Goal: Navigation & Orientation: Find specific page/section

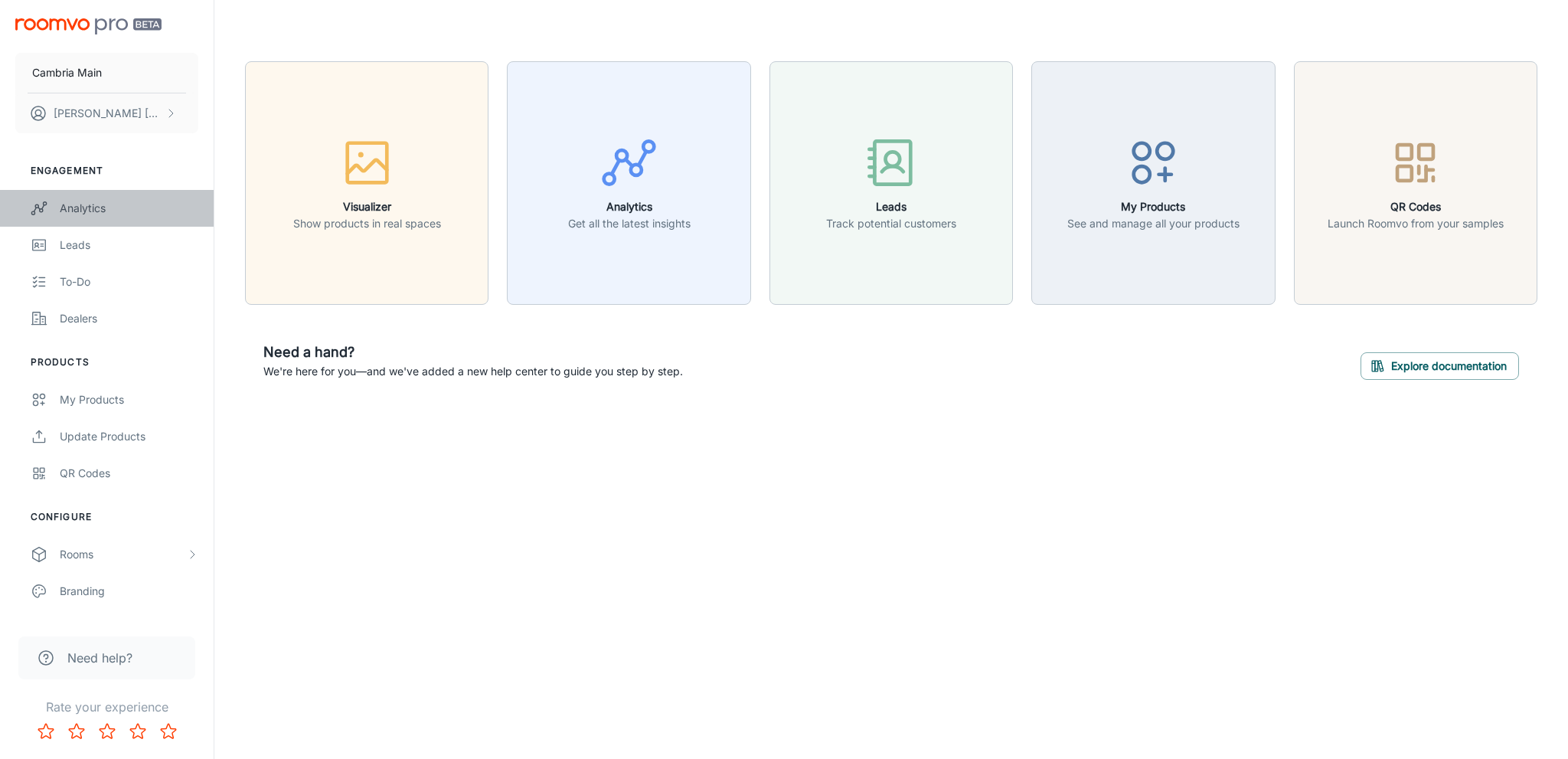
click at [105, 212] on div "Analytics" at bounding box center [128, 208] width 139 height 17
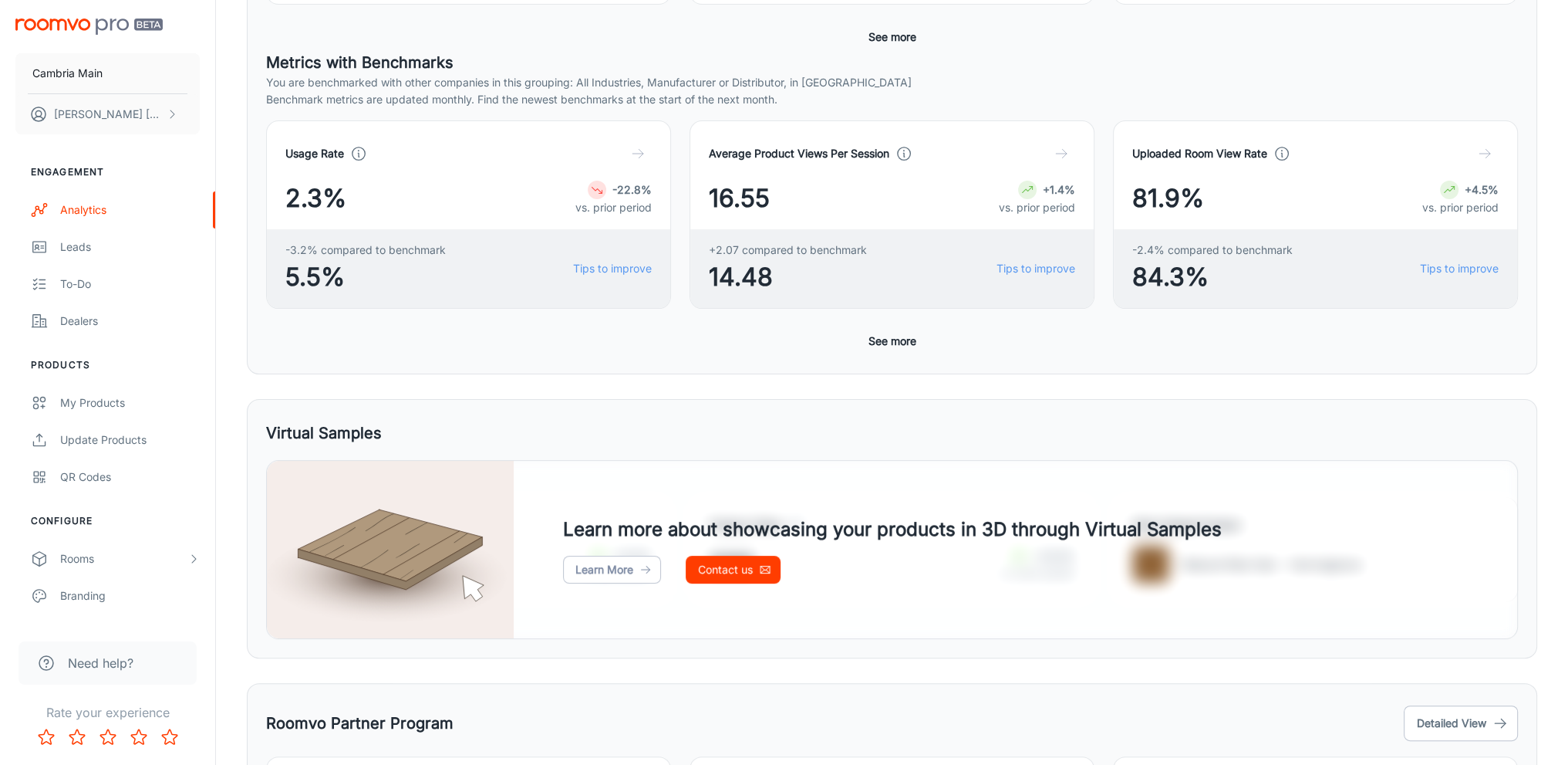
scroll to position [540, 0]
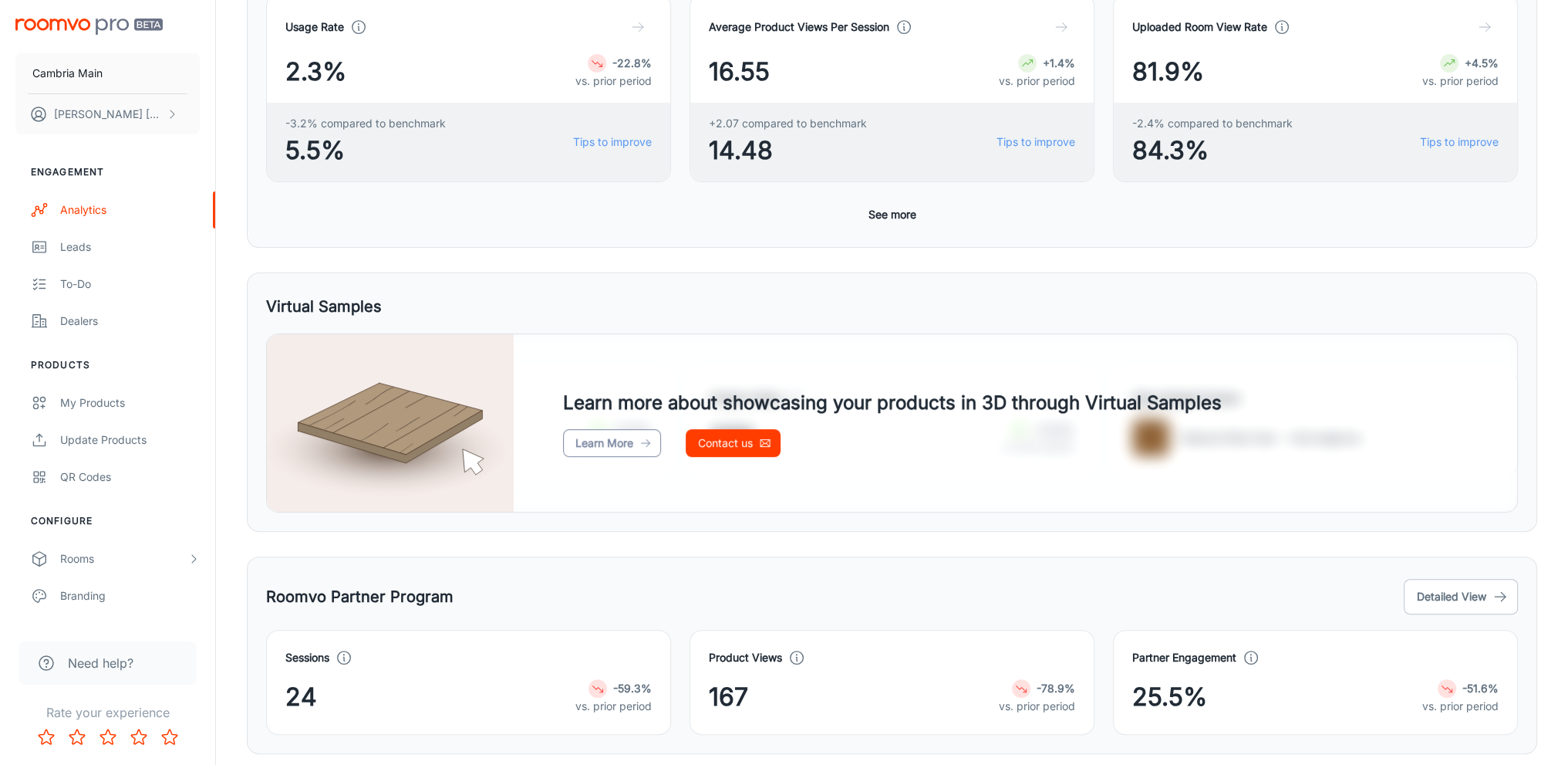
click at [577, 448] on link "Learn More" at bounding box center [612, 443] width 98 height 28
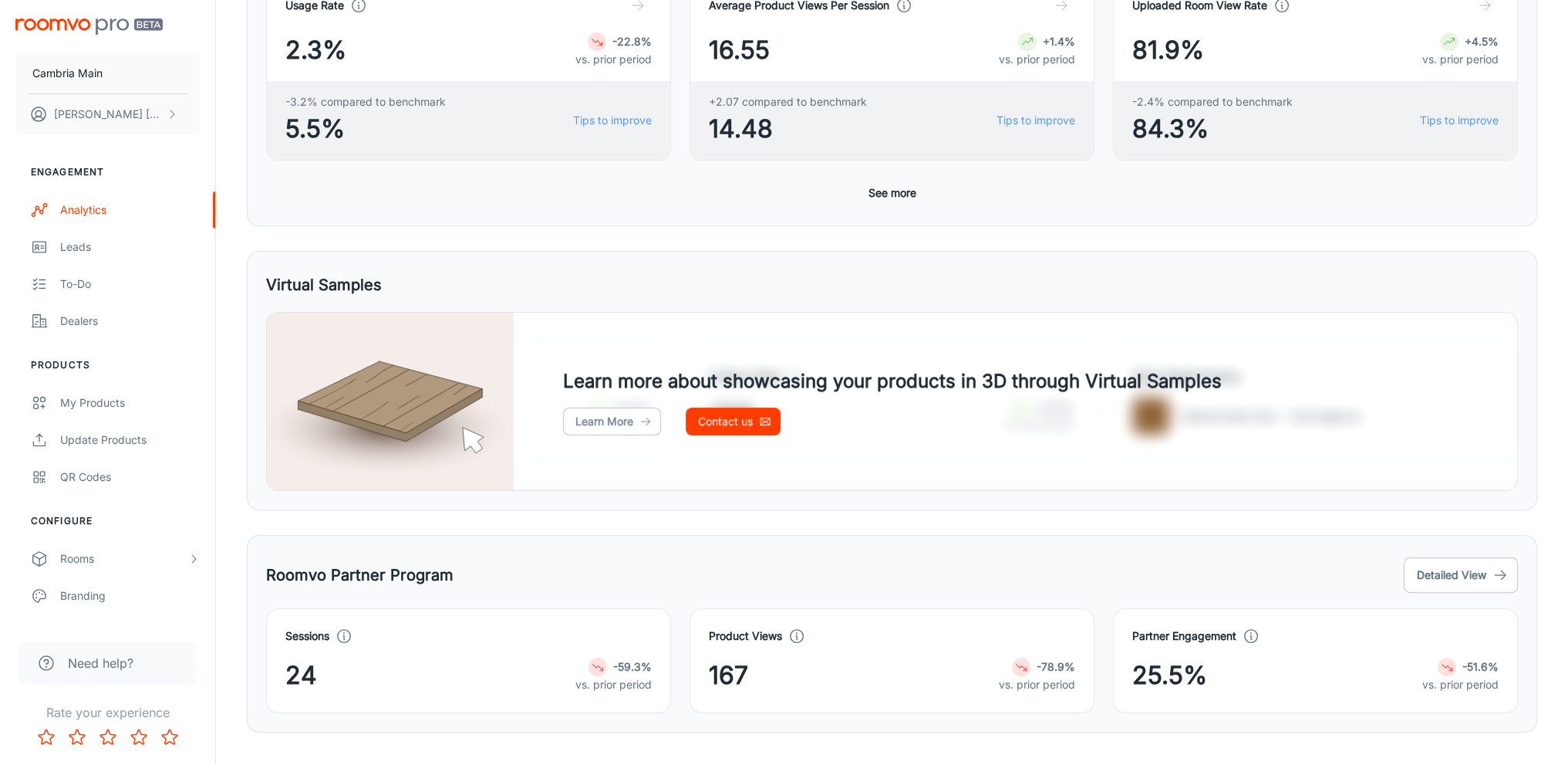
scroll to position [588, 0]
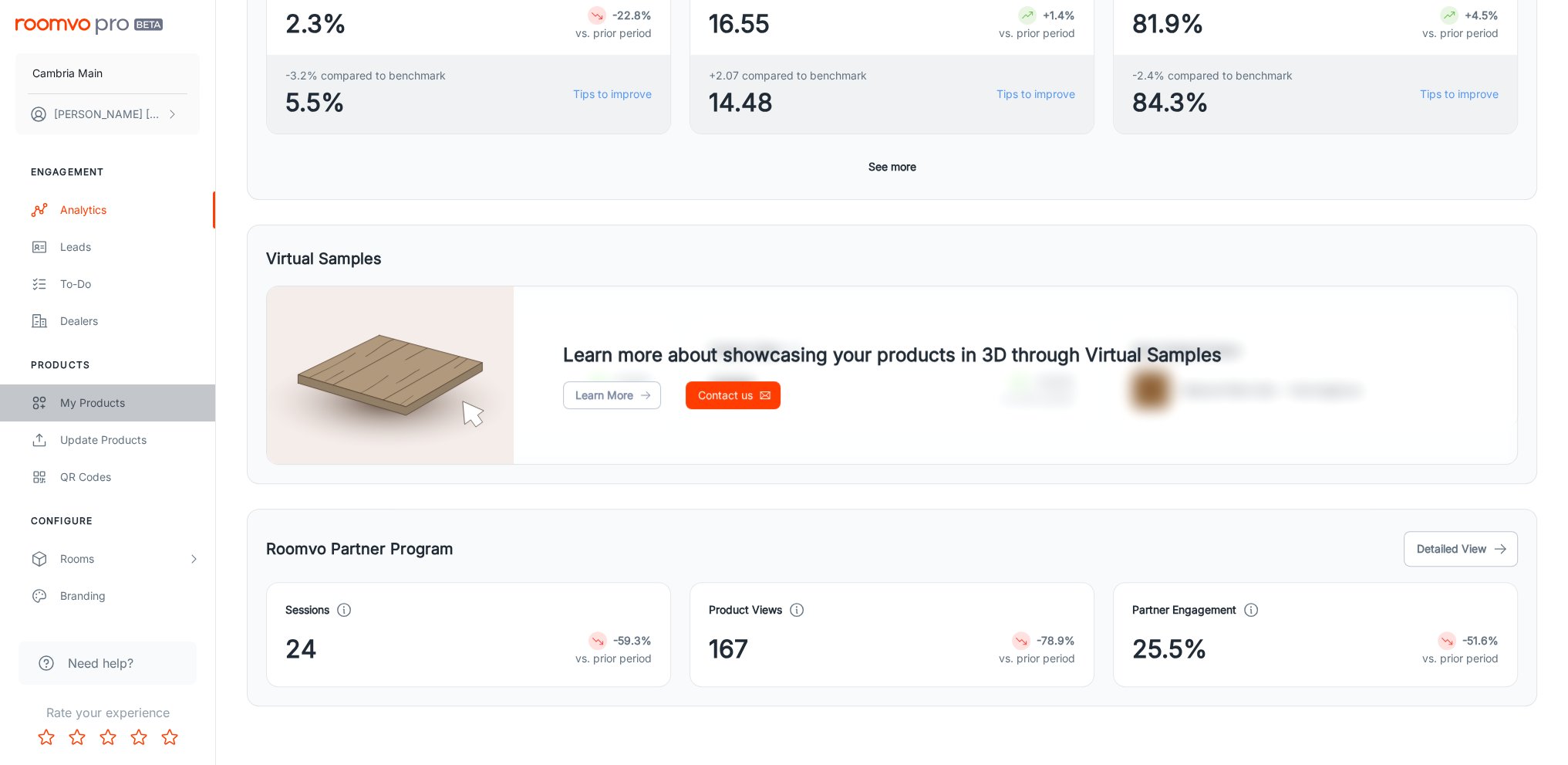
click at [99, 409] on div "My Products" at bounding box center [129, 403] width 140 height 17
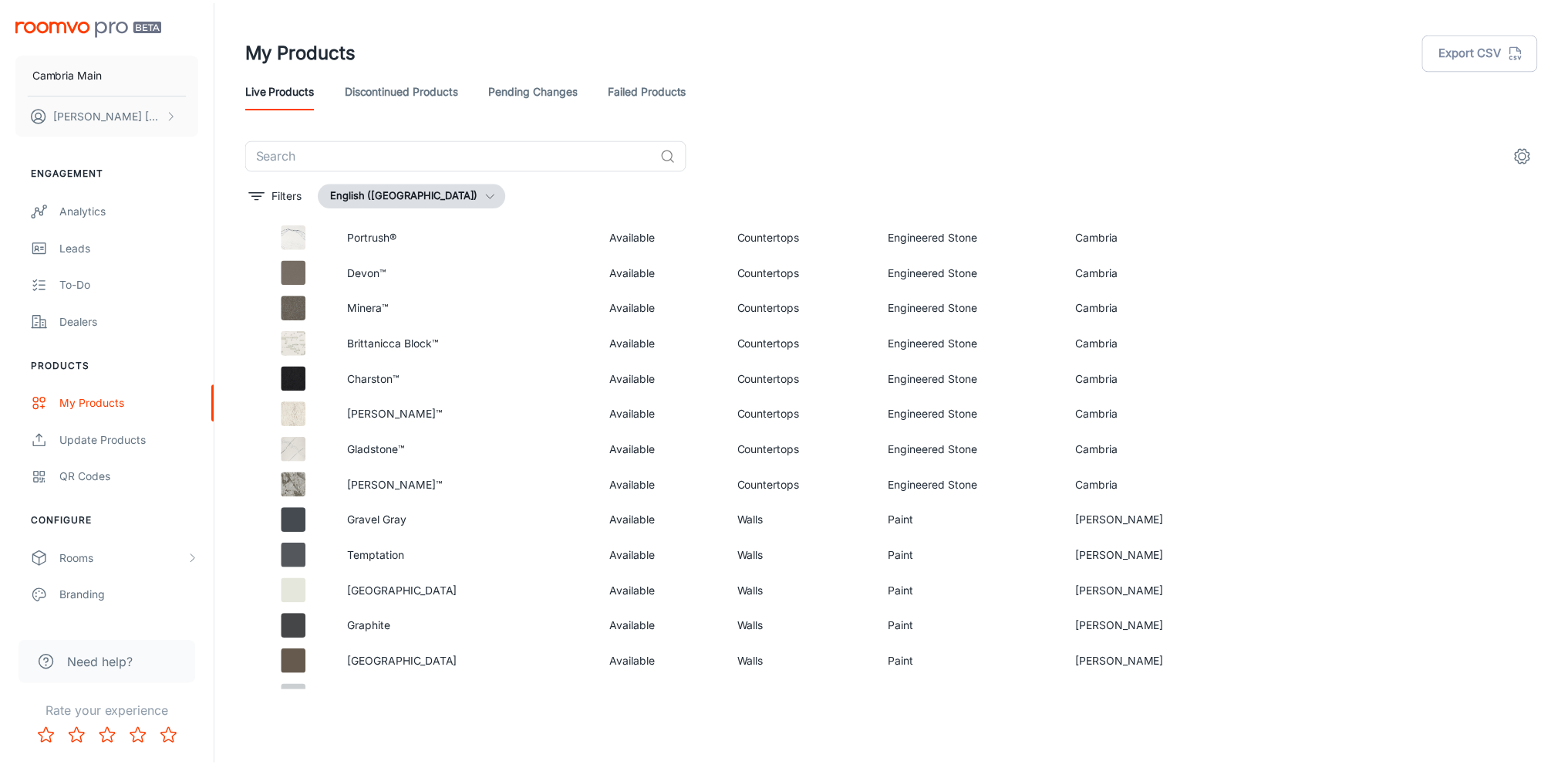
scroll to position [4963, 0]
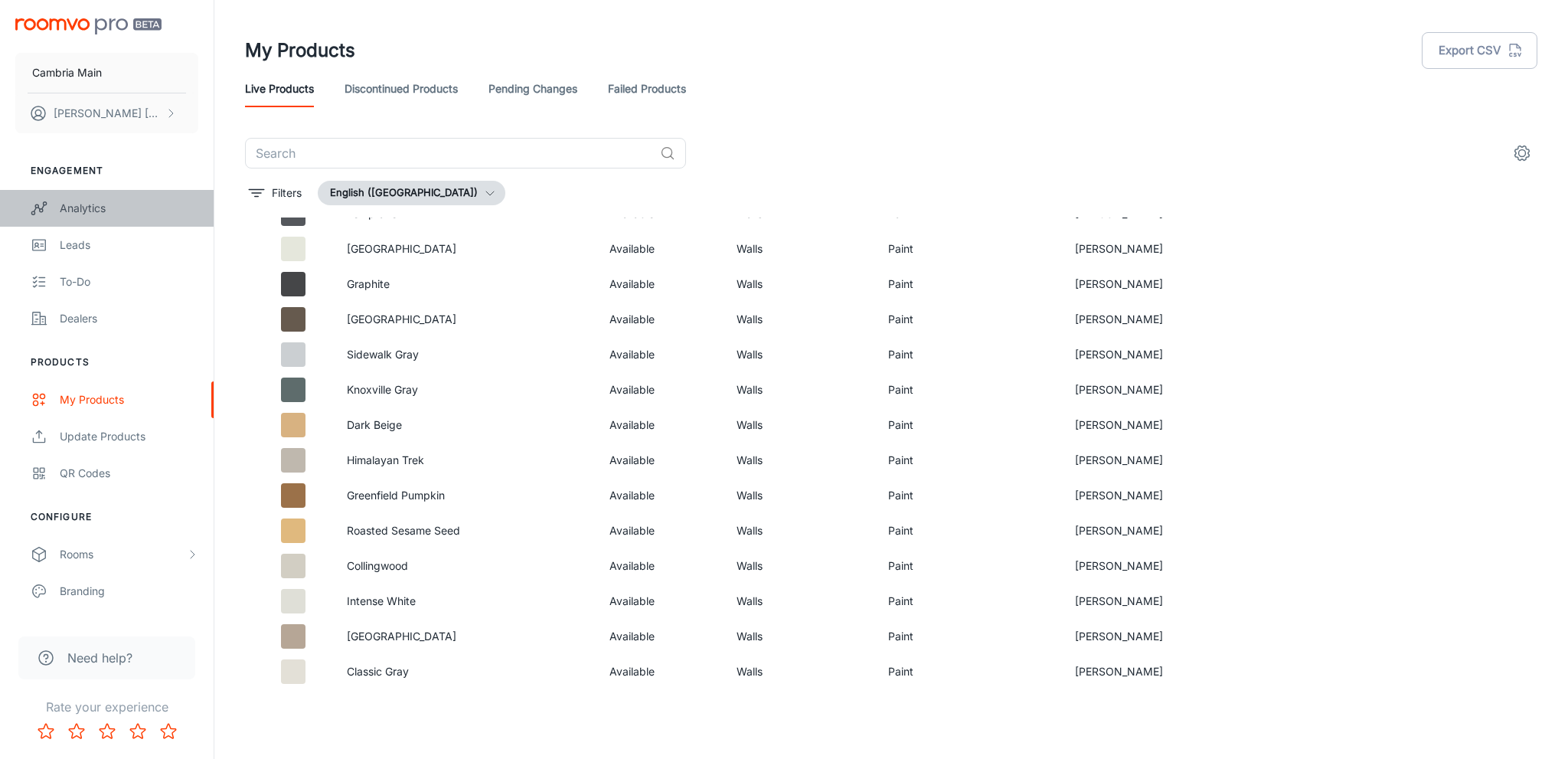
click at [82, 204] on div "Analytics" at bounding box center [128, 208] width 139 height 17
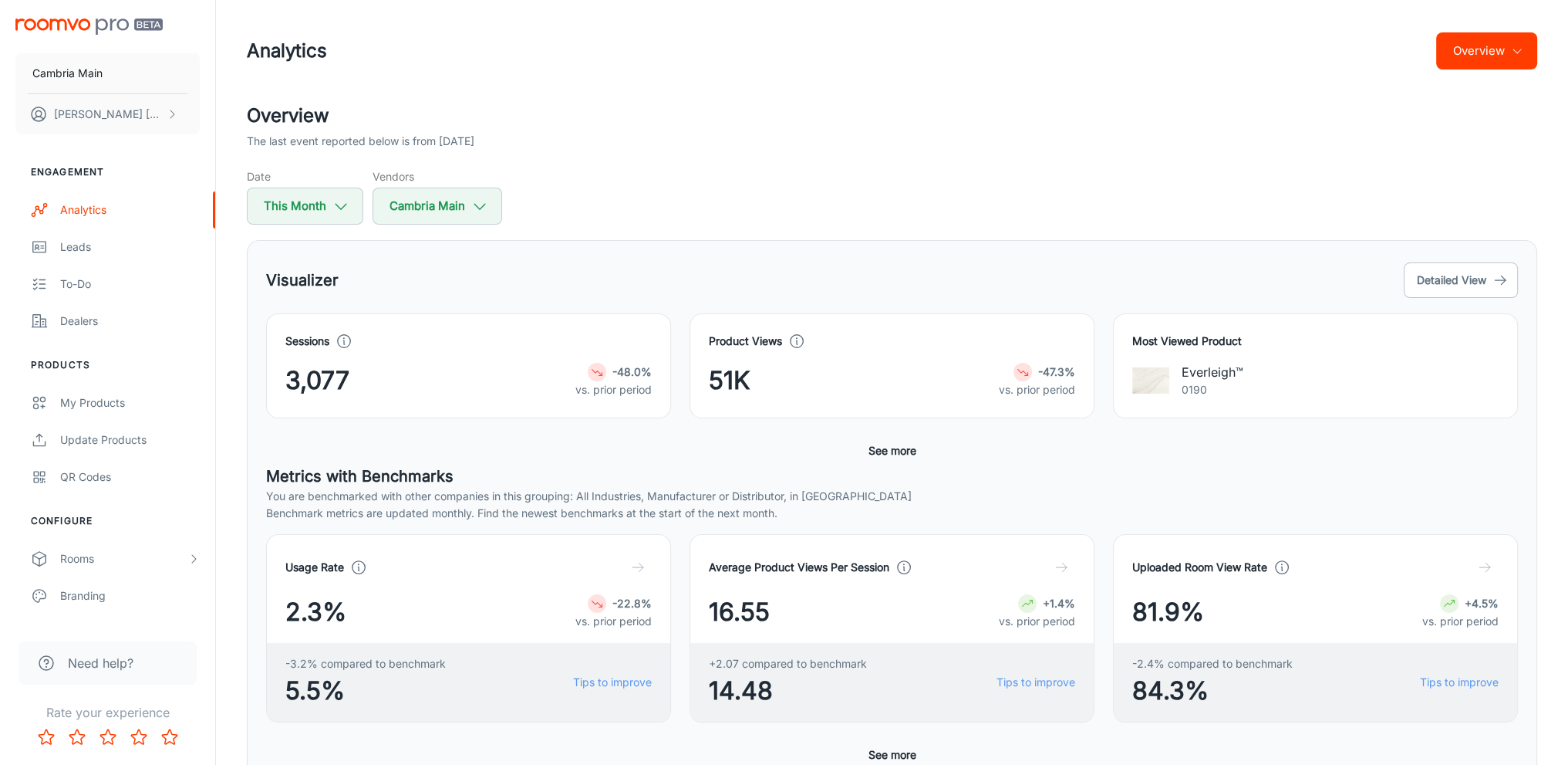
click at [1312, 368] on div "Everleigh™ 0190" at bounding box center [1315, 380] width 366 height 37
click at [1441, 280] on button "Detailed View" at bounding box center [1461, 280] width 115 height 36
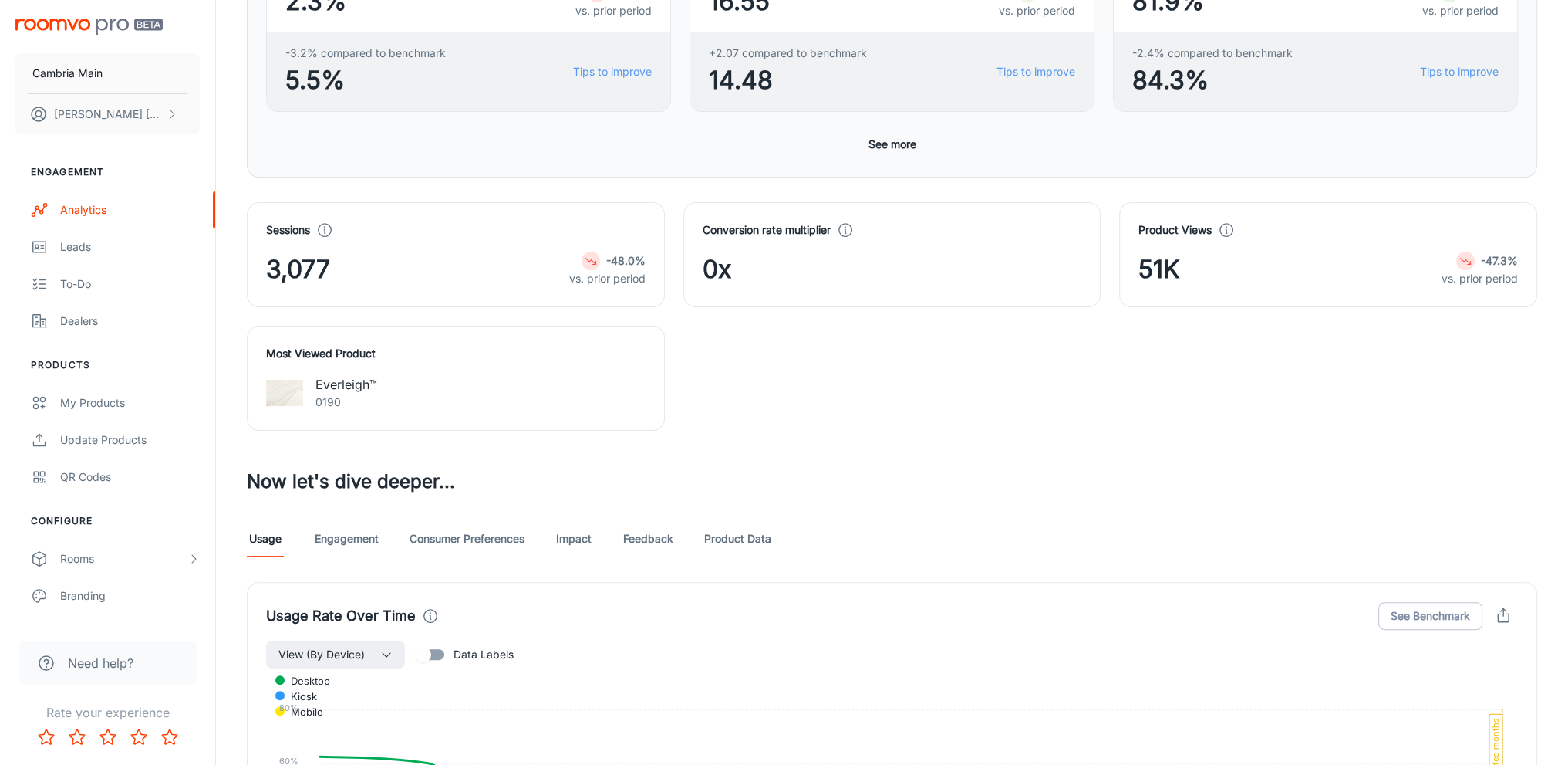
scroll to position [397, 0]
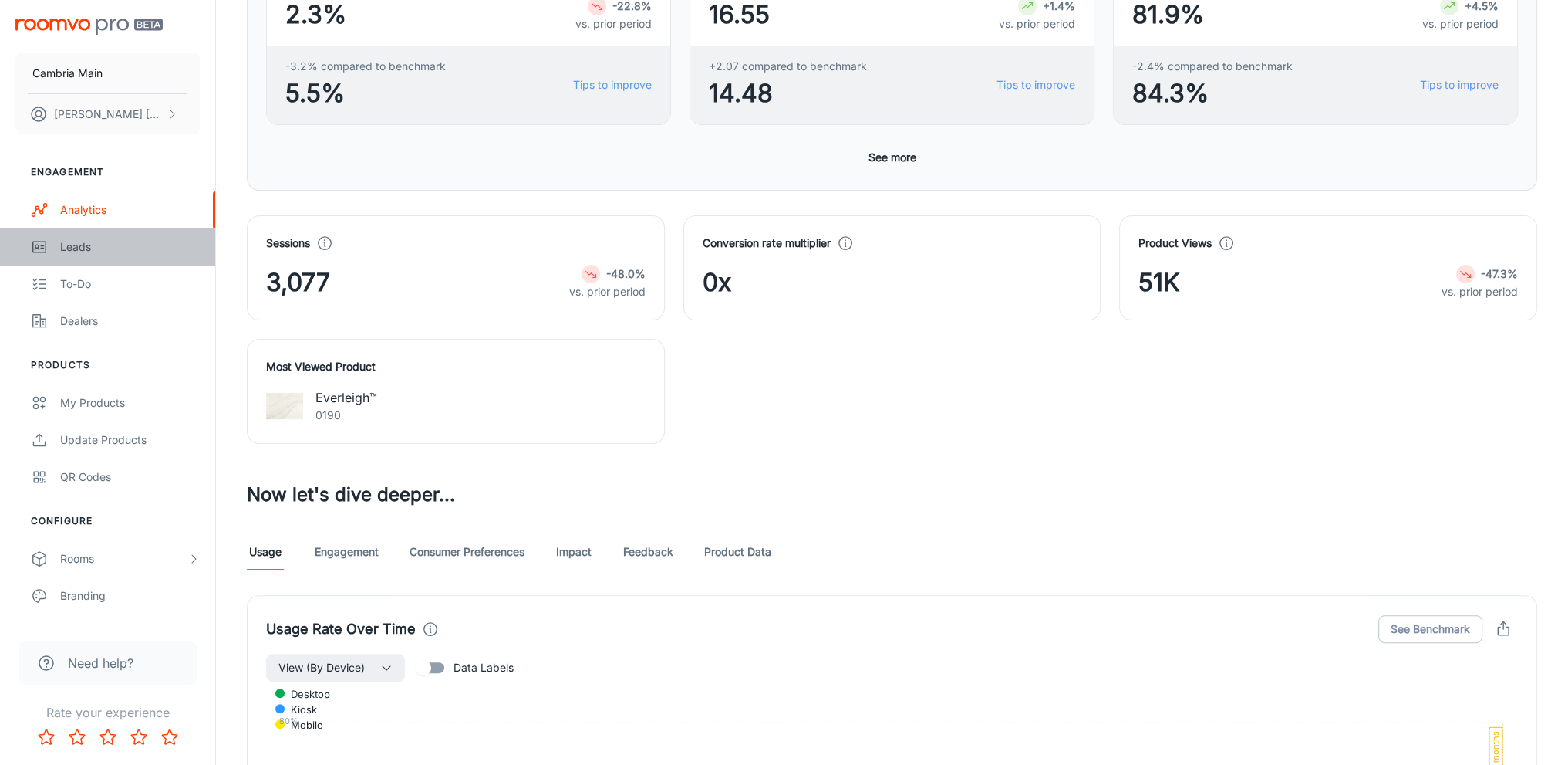
click at [109, 240] on div "Leads" at bounding box center [129, 247] width 140 height 17
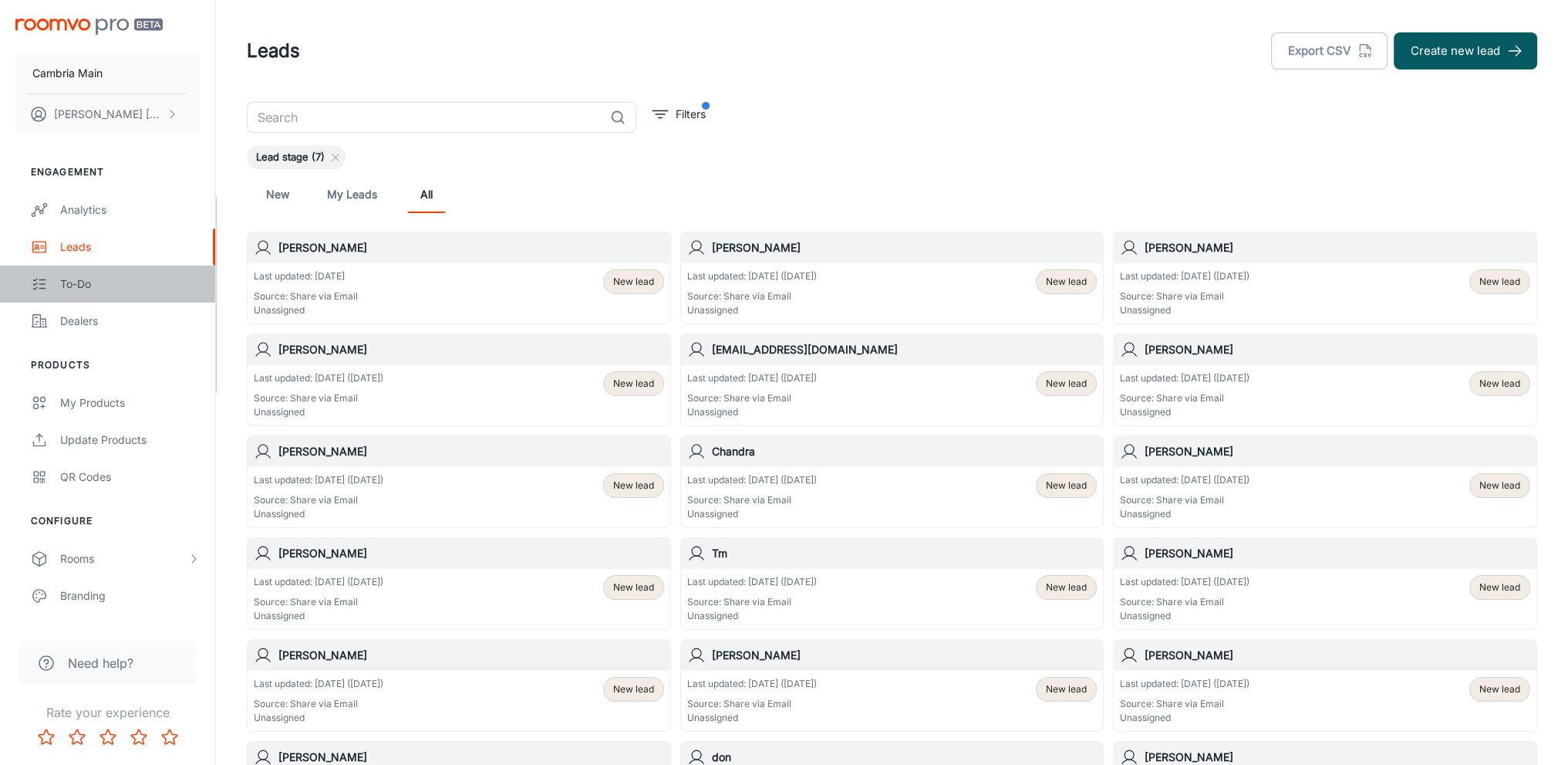
click at [71, 282] on div "To-do" at bounding box center [129, 284] width 140 height 17
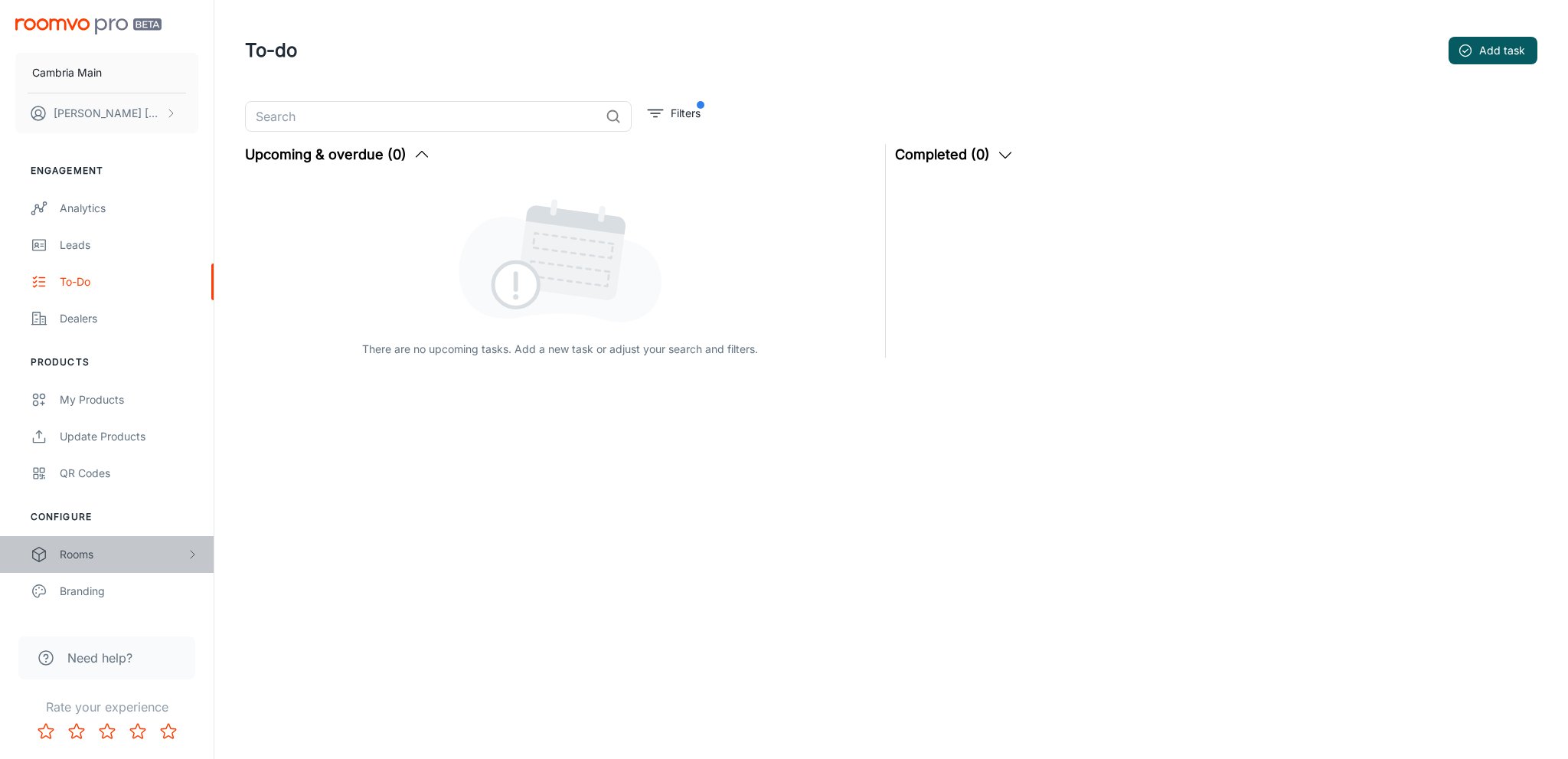
click at [101, 551] on div "Rooms" at bounding box center [122, 555] width 127 height 17
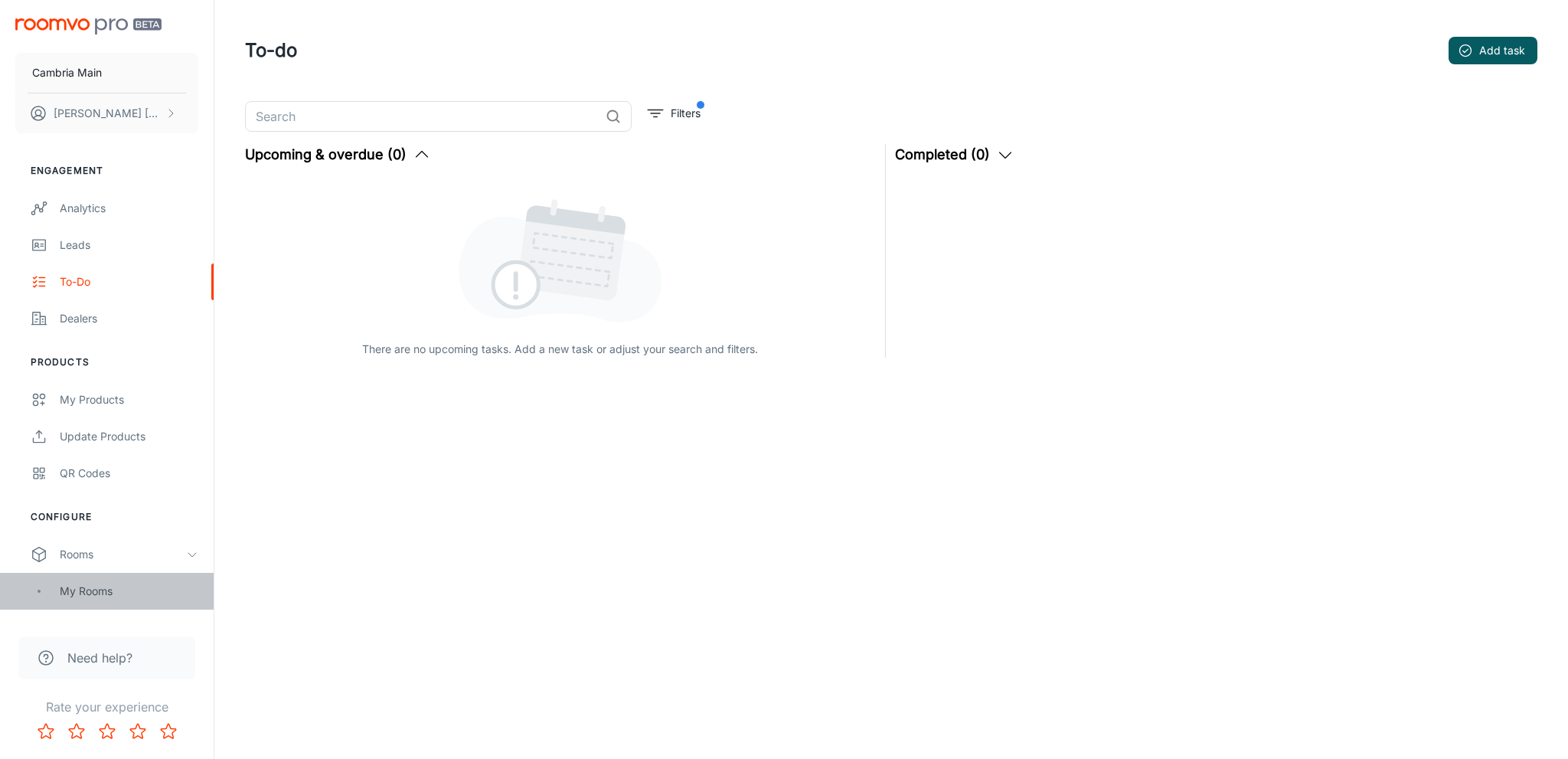
click at [150, 588] on div "My Rooms" at bounding box center [128, 591] width 139 height 17
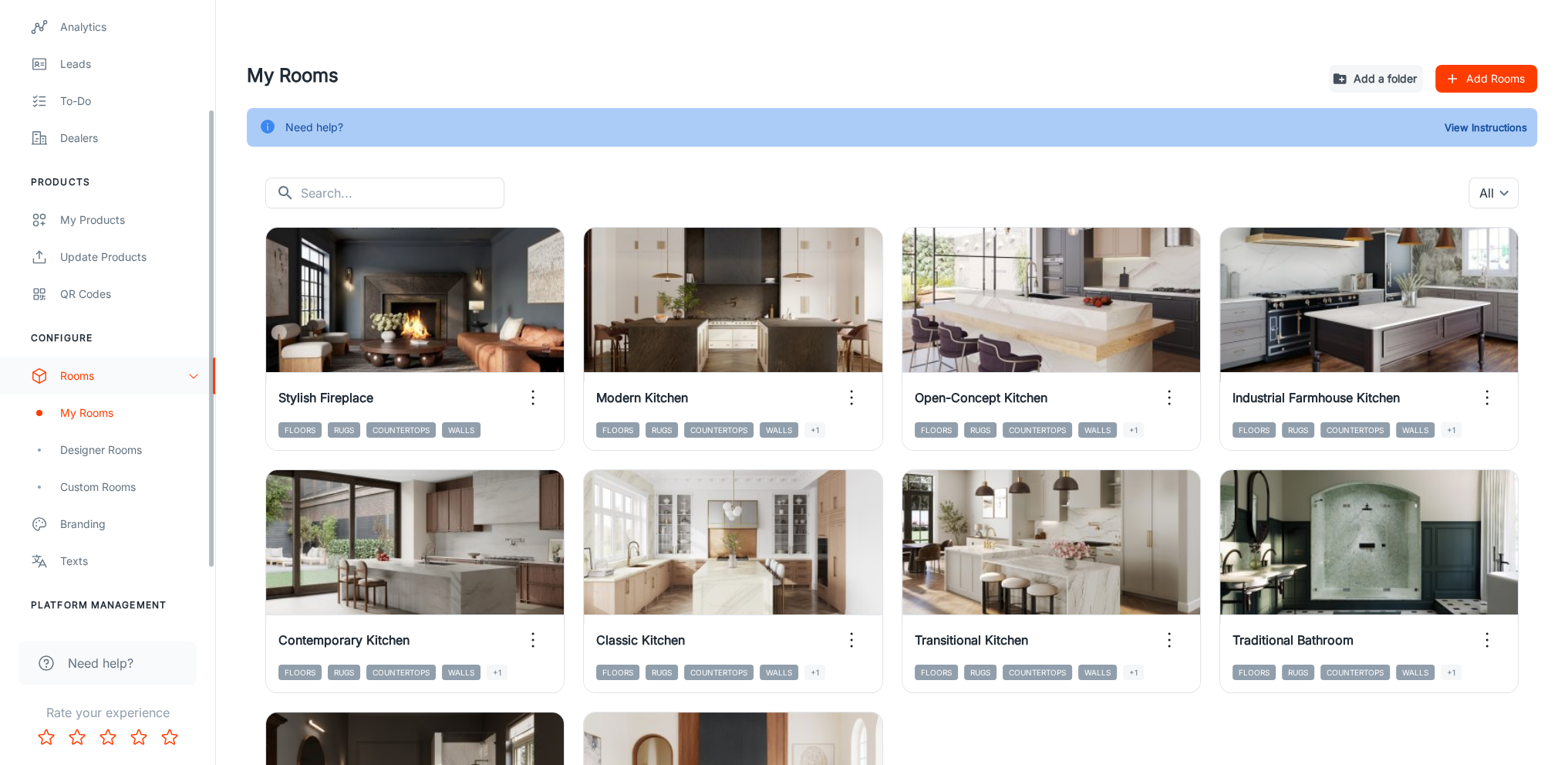
scroll to position [143, 0]
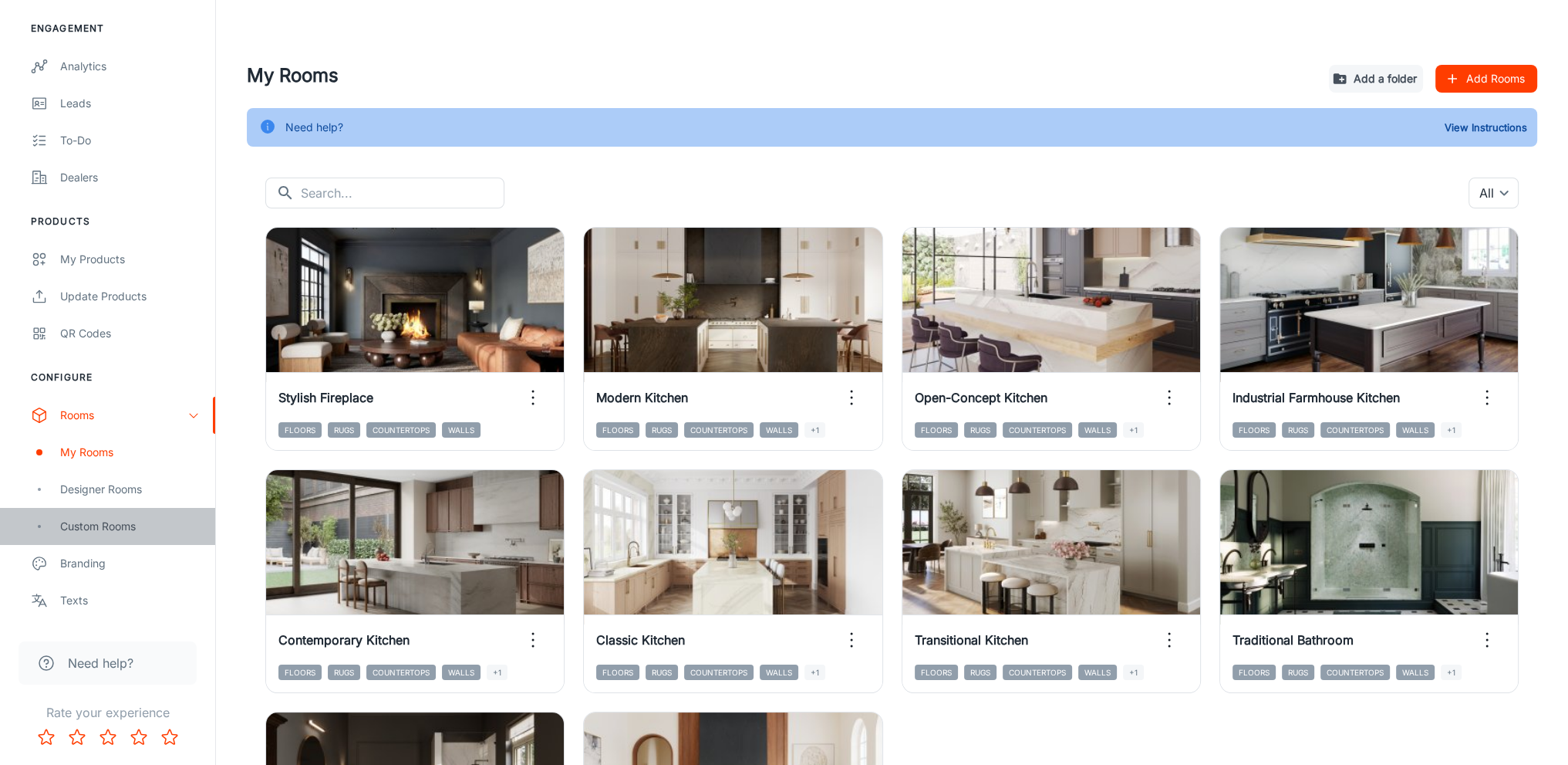
click at [115, 523] on div "Custom Rooms" at bounding box center [129, 526] width 140 height 17
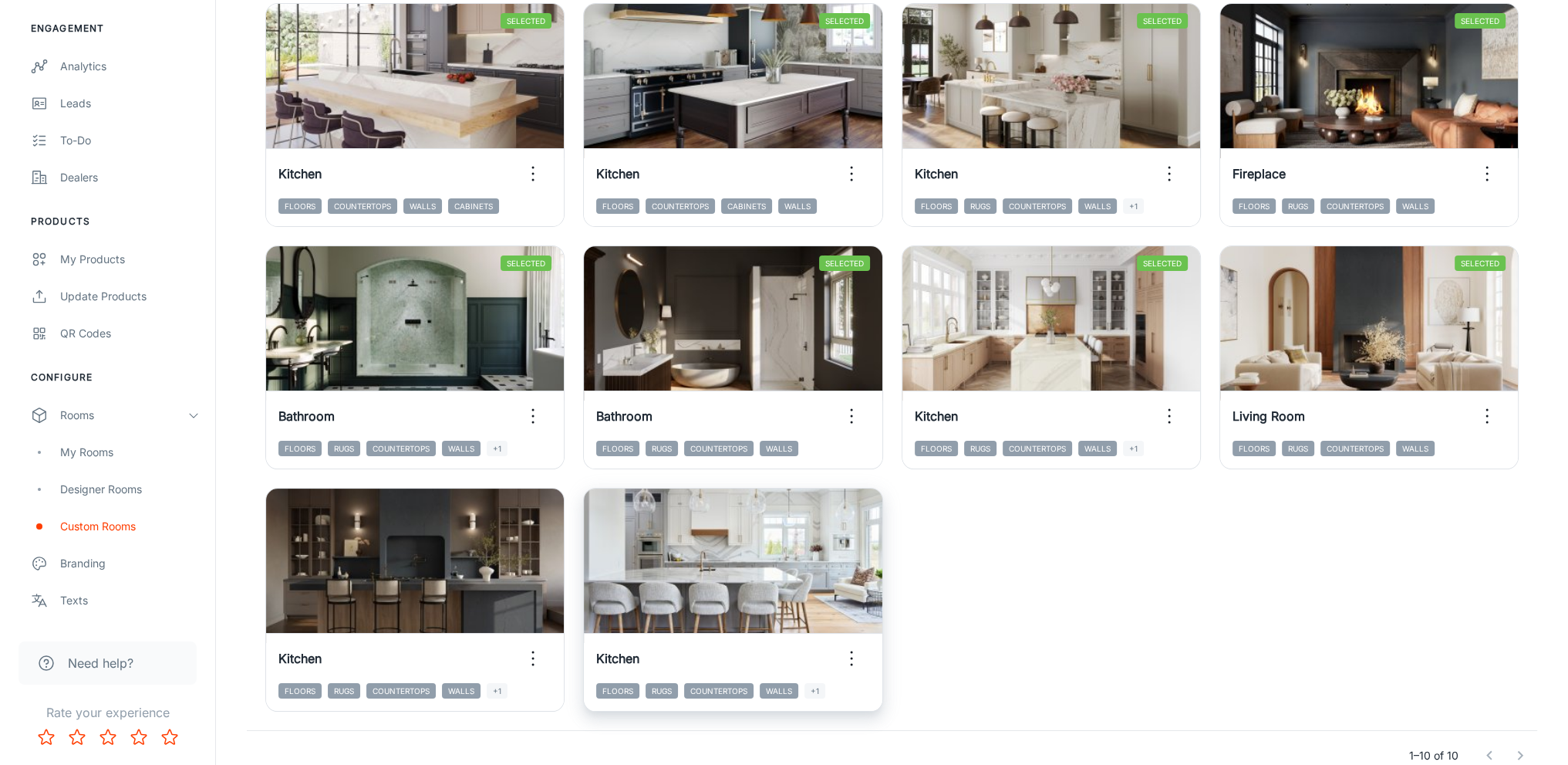
scroll to position [179, 0]
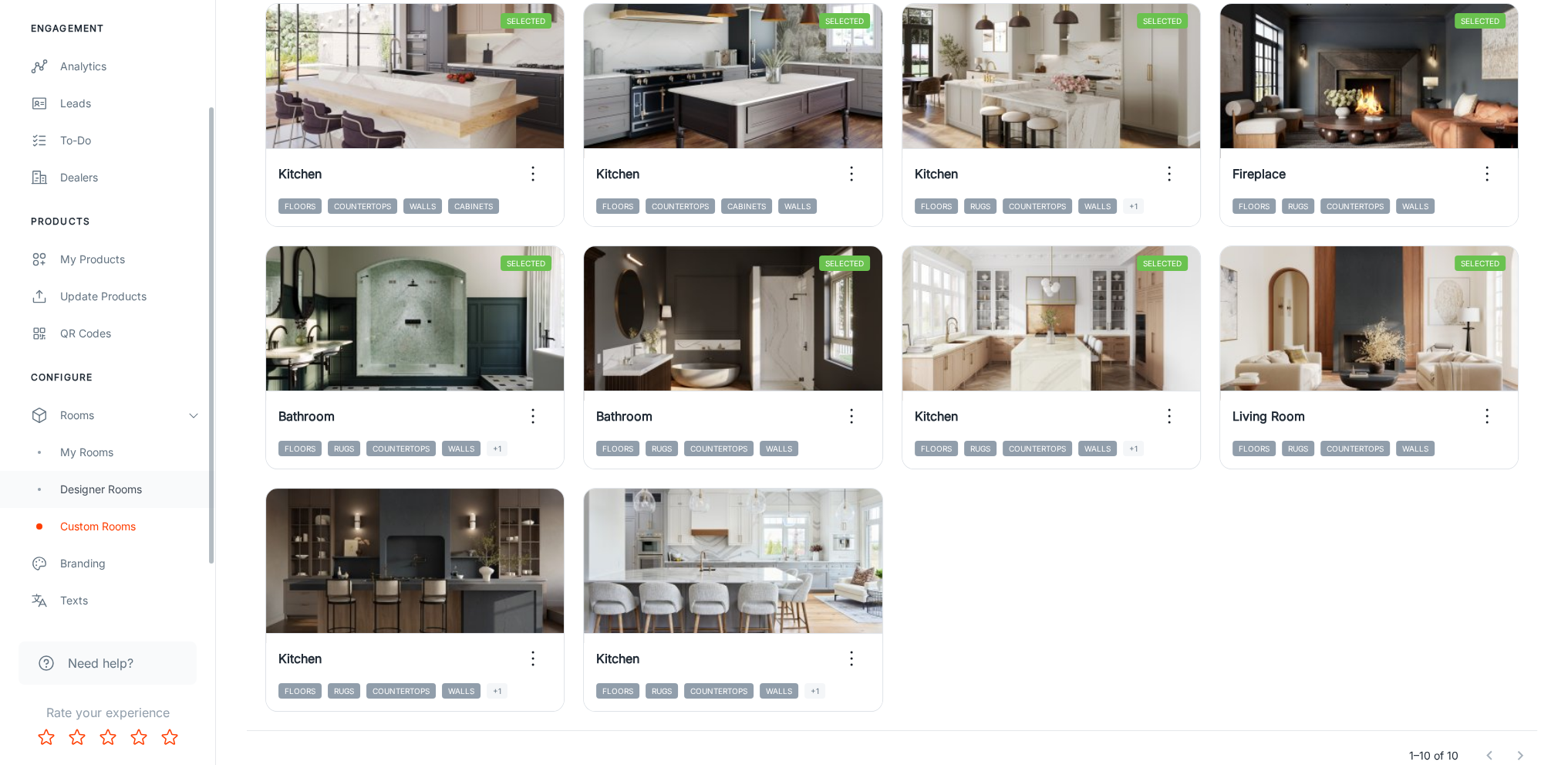
click at [108, 478] on div "Designer Rooms" at bounding box center [108, 489] width 215 height 37
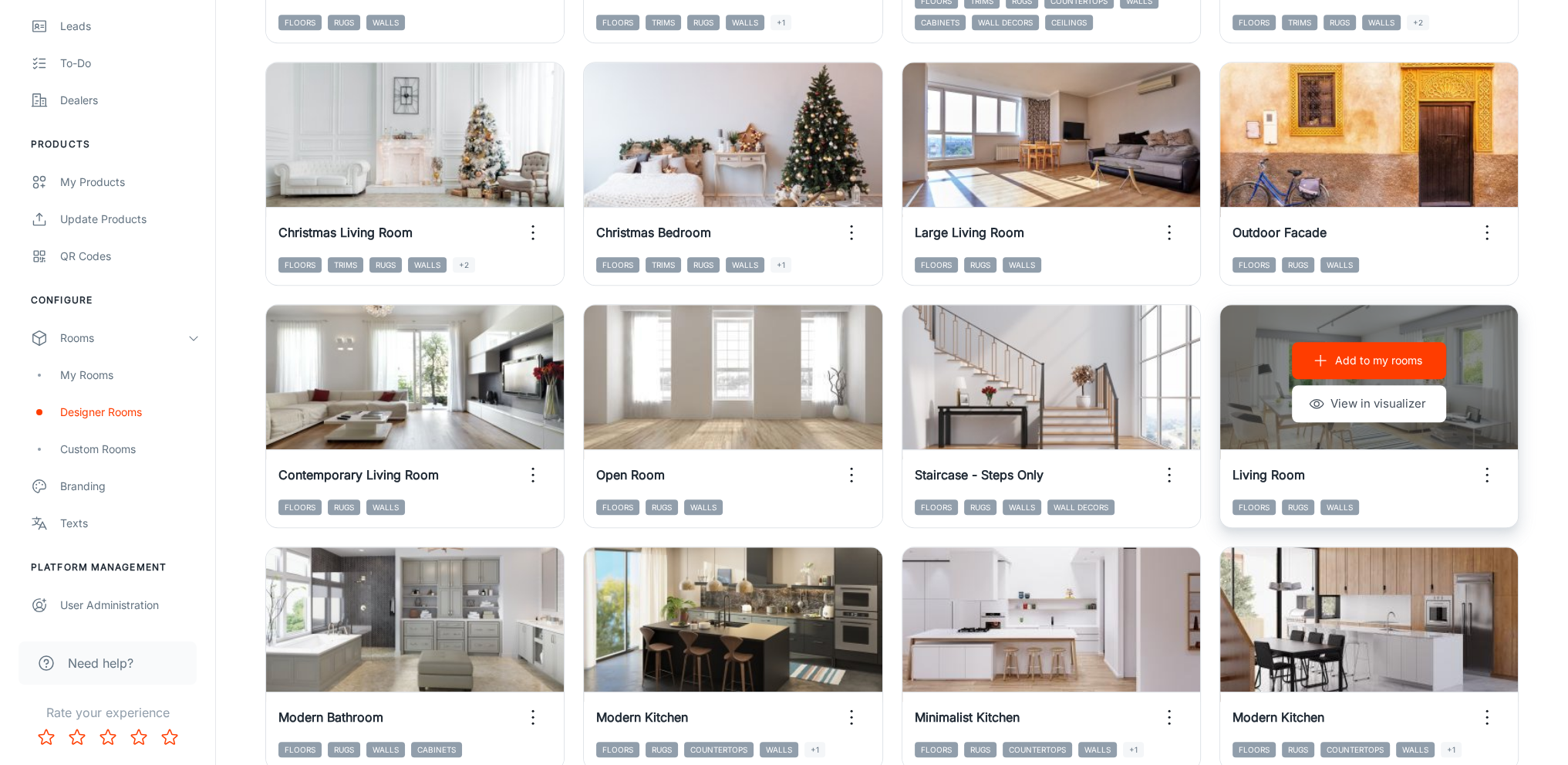
scroll to position [1466, 0]
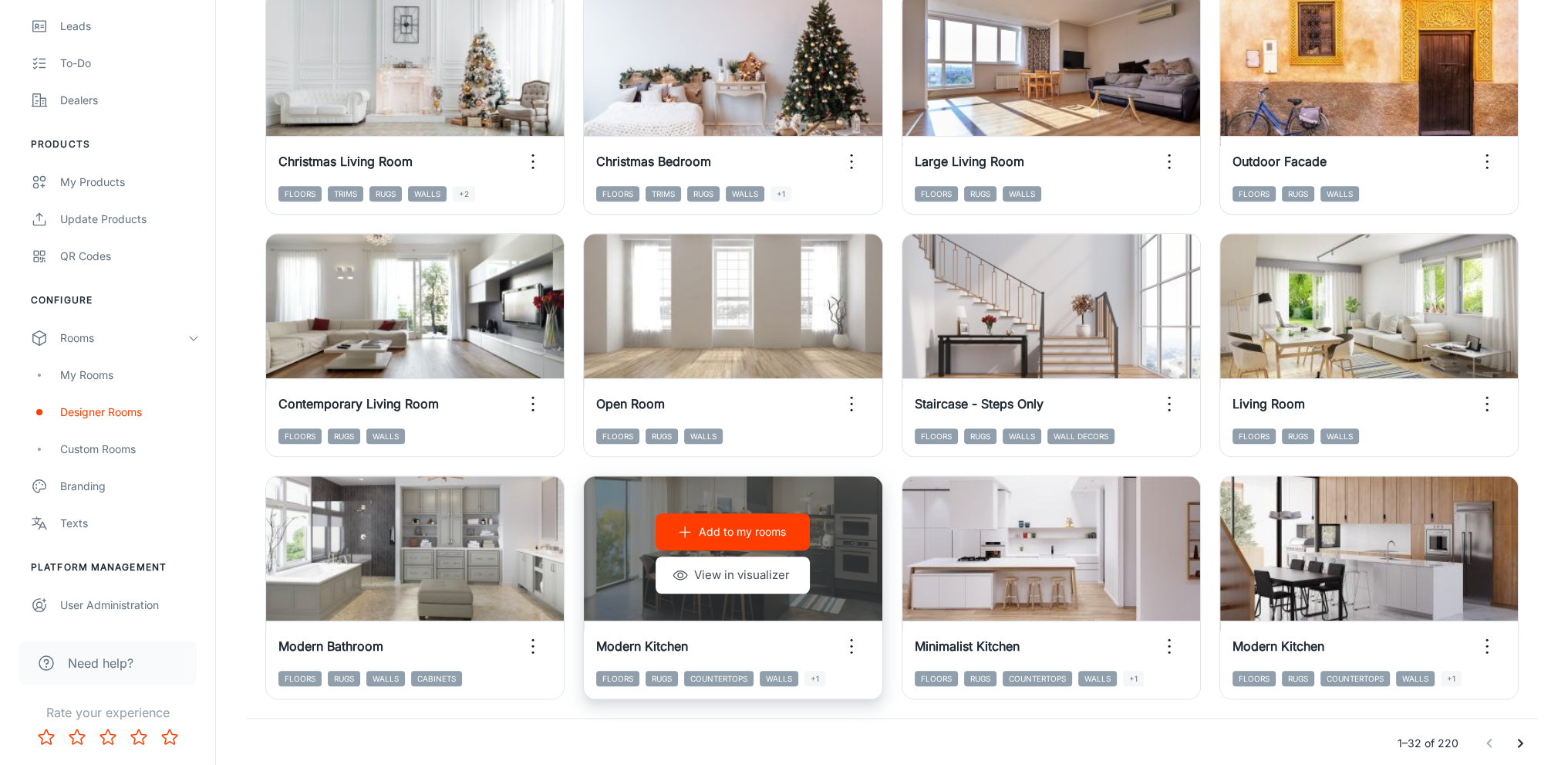
click at [853, 544] on div "Add to my rooms View in visualizer" at bounding box center [733, 553] width 298 height 155
click at [859, 551] on div "Add to my rooms View in visualizer" at bounding box center [733, 553] width 298 height 155
click at [747, 579] on button "View in visualizer" at bounding box center [733, 575] width 155 height 37
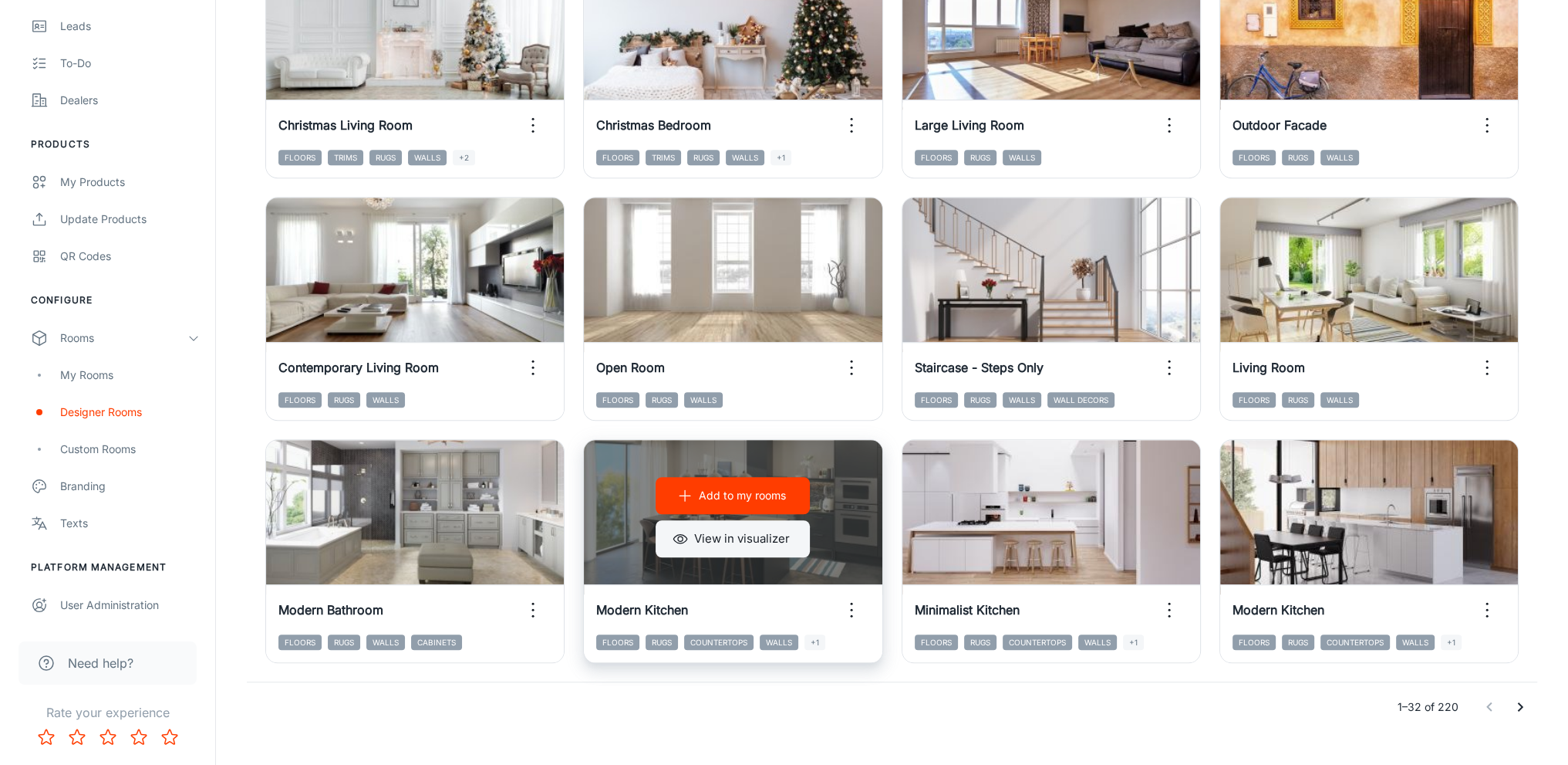
scroll to position [1531, 0]
